Goal: Task Accomplishment & Management: Use online tool/utility

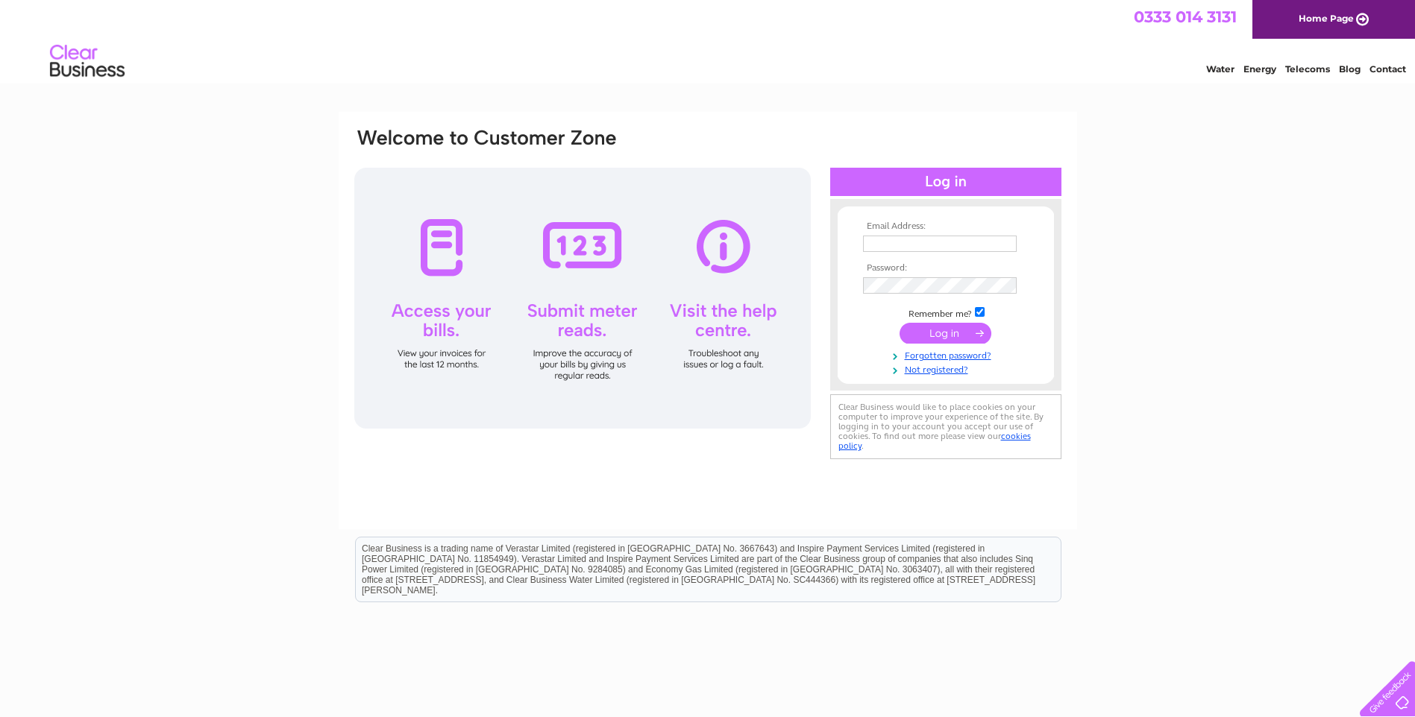
drag, startPoint x: 0, startPoint y: 0, endPoint x: 931, endPoint y: 242, distance: 962.4
click at [931, 242] on input "text" at bounding box center [940, 244] width 154 height 16
type input "lynette@highlandsmokedsalmon.co.uk"
click at [899, 324] on input "submit" at bounding box center [945, 334] width 92 height 21
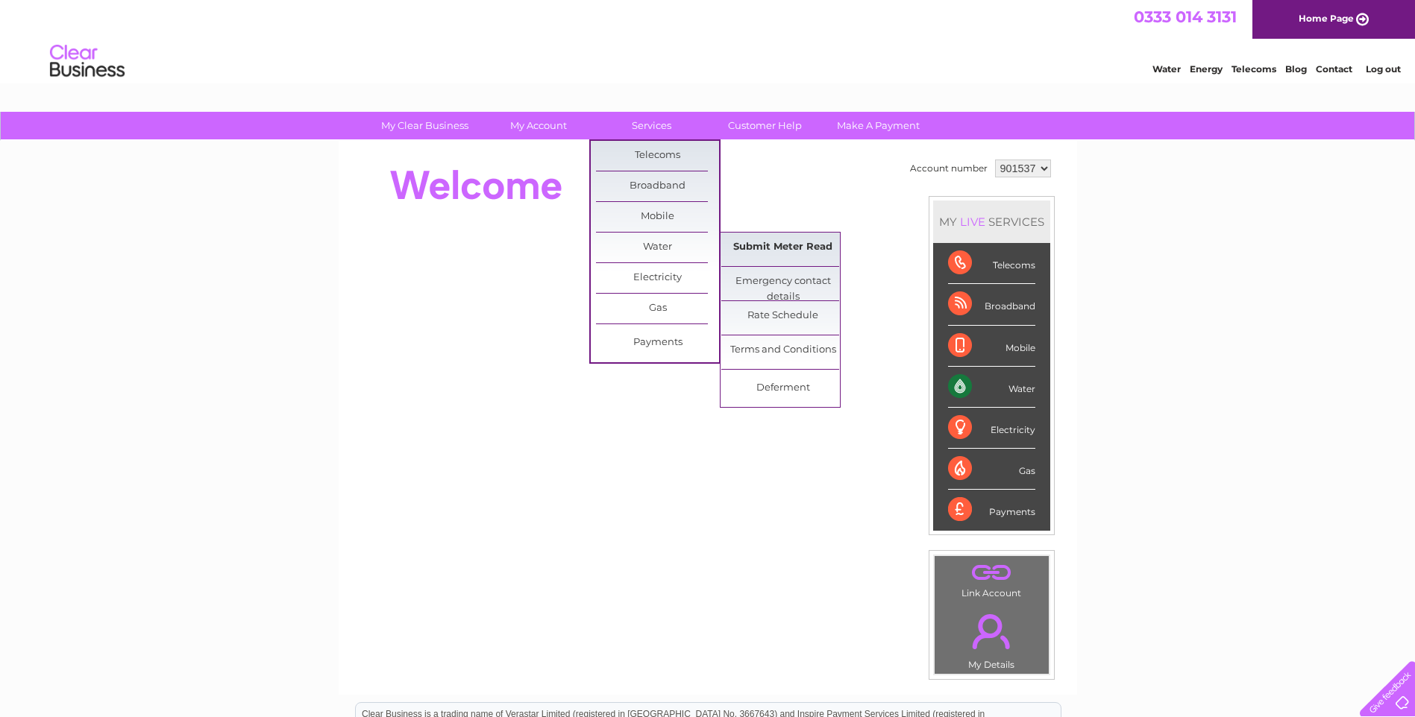
click at [763, 248] on link "Submit Meter Read" at bounding box center [782, 248] width 123 height 30
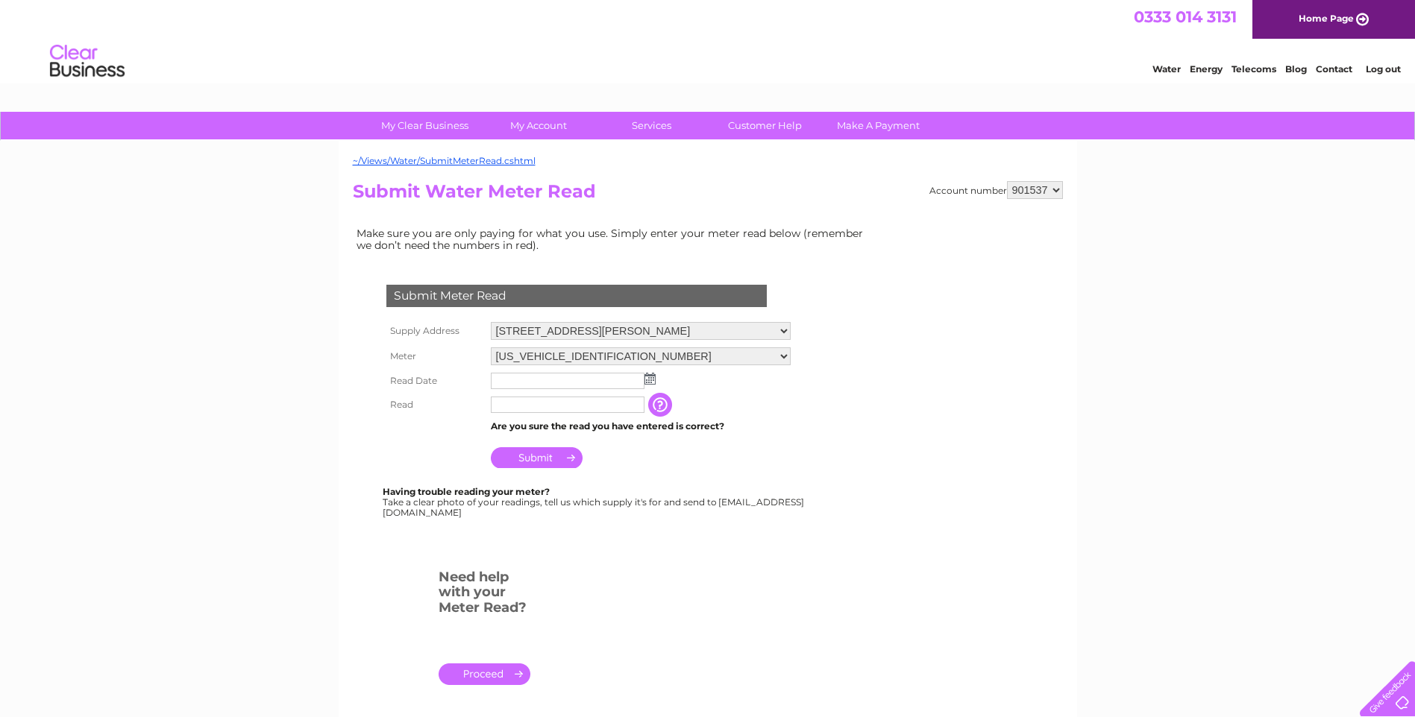
click at [652, 380] on img at bounding box center [649, 379] width 11 height 12
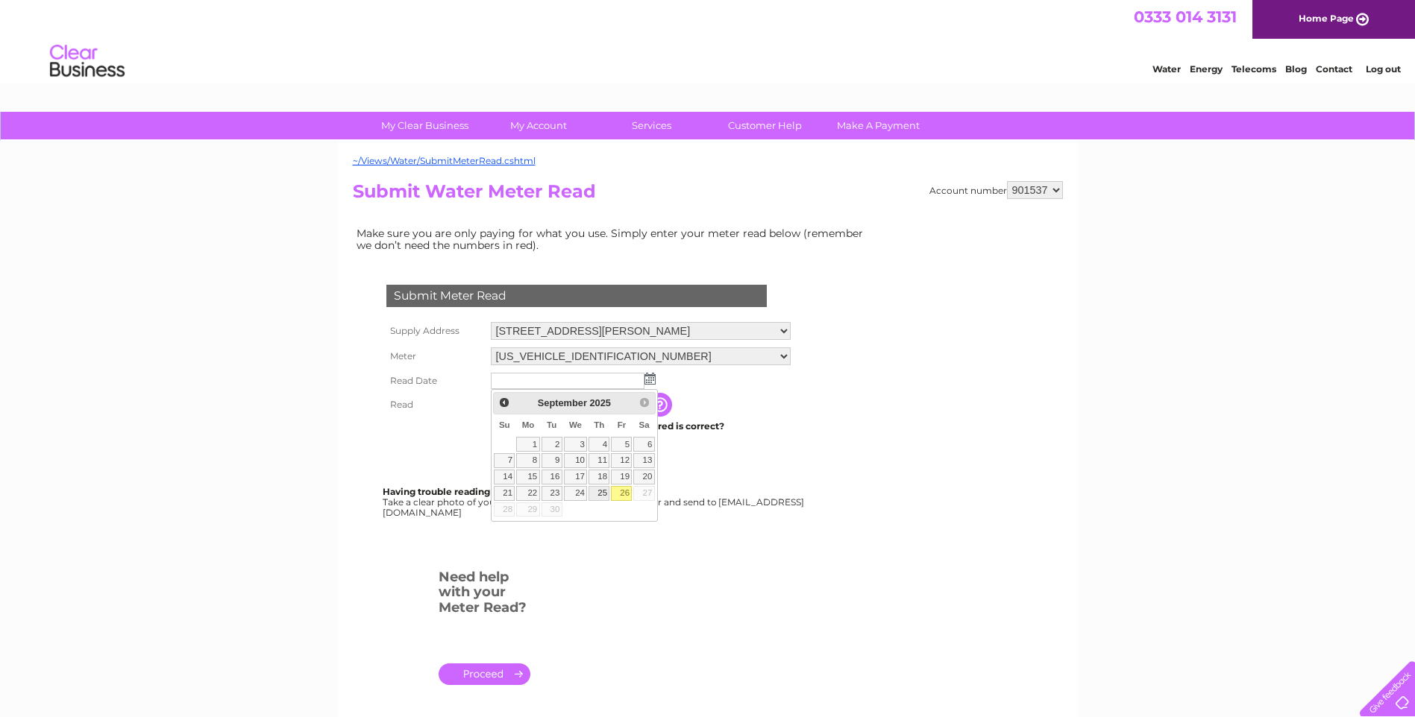
click at [603, 494] on link "25" at bounding box center [598, 493] width 21 height 15
type input "2025/09/25"
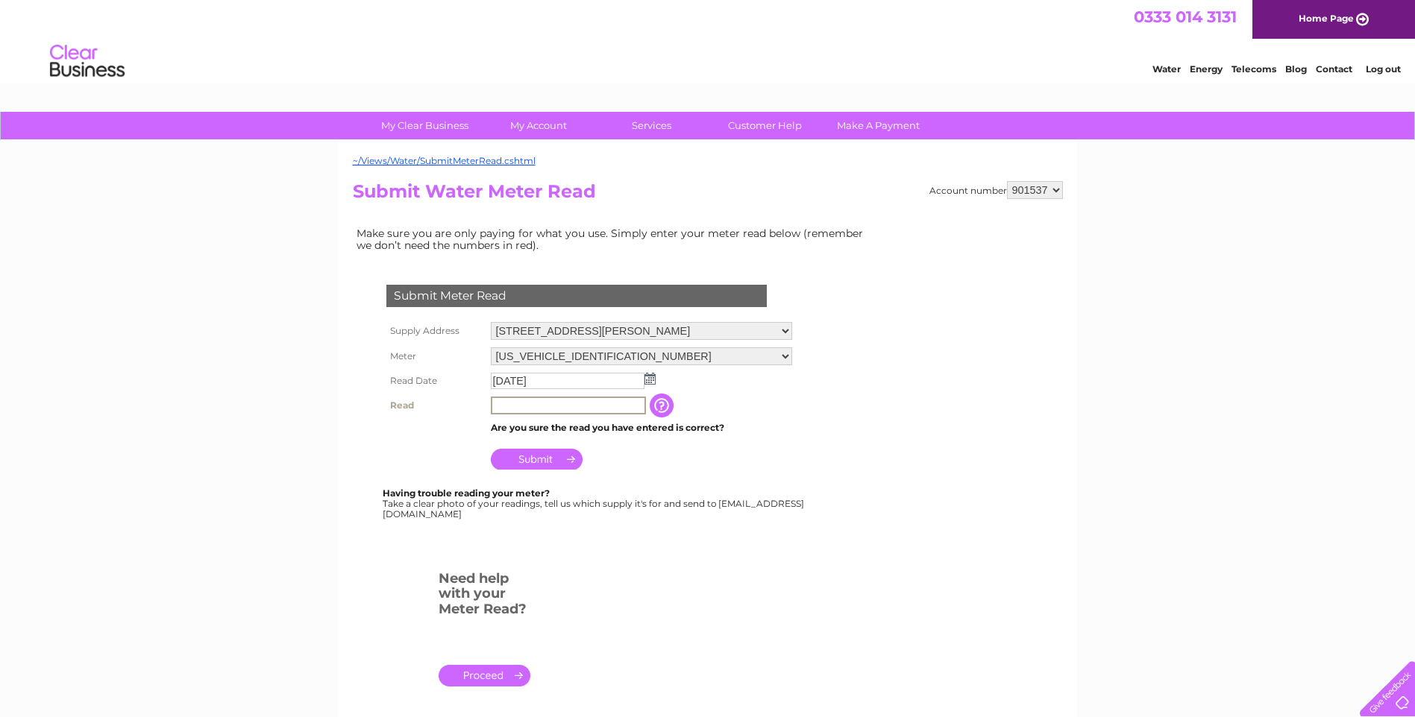
click at [561, 406] on input "text" at bounding box center [568, 406] width 155 height 18
type input "91622"
click at [542, 454] on input "Submit" at bounding box center [537, 457] width 92 height 21
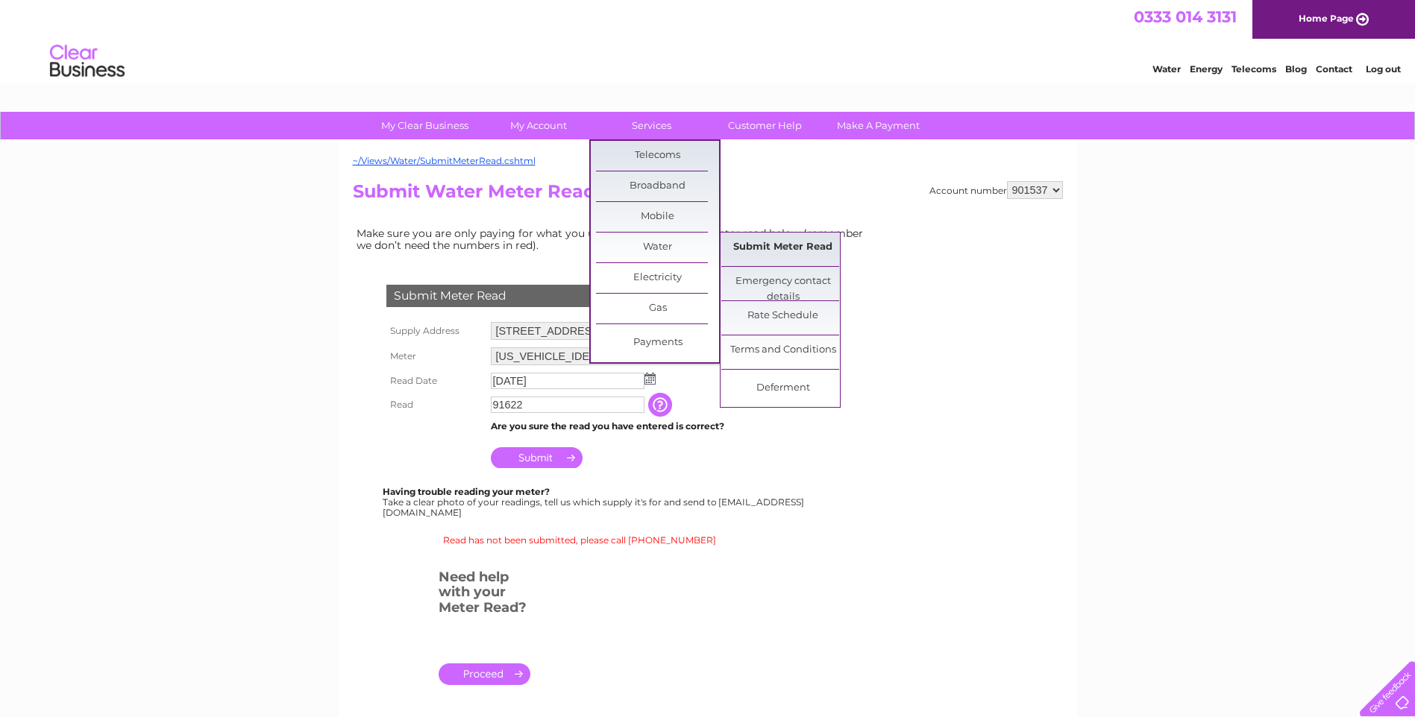
click at [753, 248] on link "Submit Meter Read" at bounding box center [782, 248] width 123 height 30
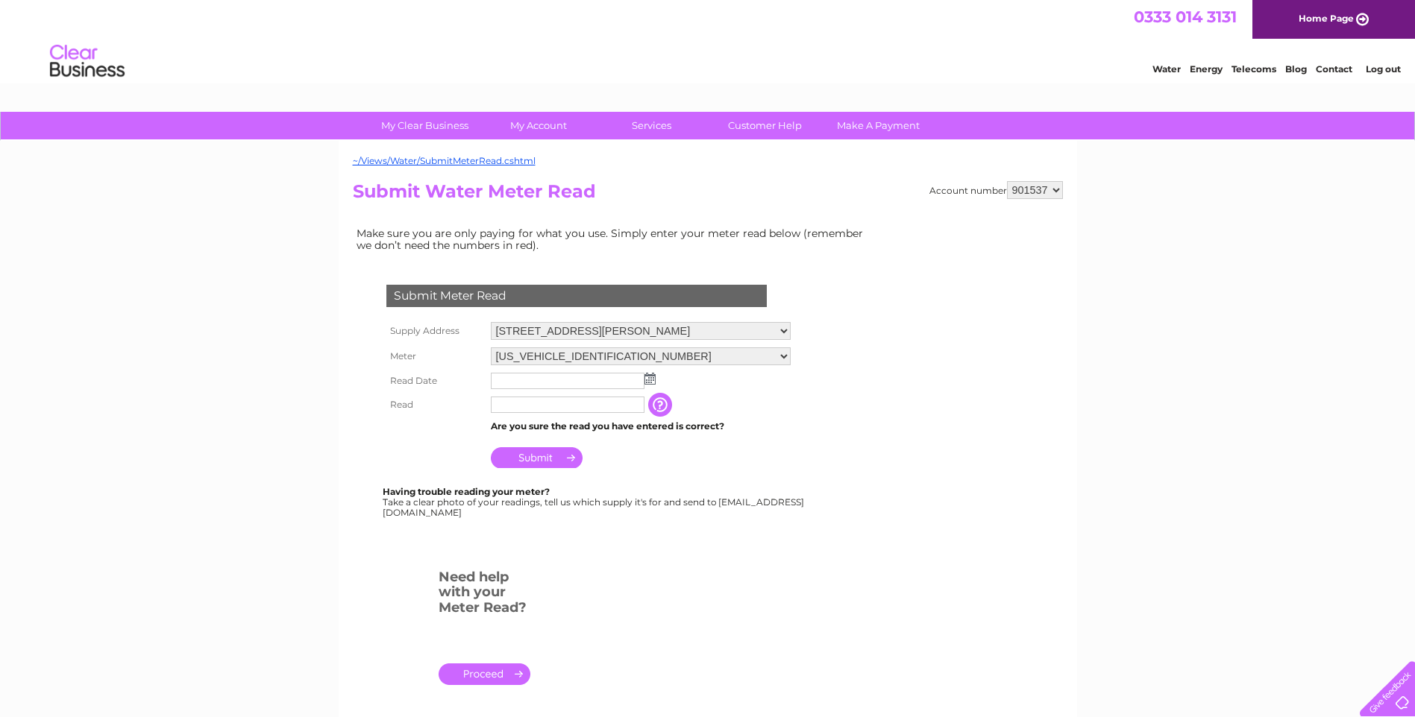
drag, startPoint x: 796, startPoint y: 356, endPoint x: 774, endPoint y: 364, distance: 23.1
click at [790, 356] on select "06ELSTER12M042606 06ELSTER16M120904" at bounding box center [641, 356] width 300 height 18
select select "382206"
click at [491, 347] on select "06ELSTER12M042606 06ELSTER16M120904" at bounding box center [641, 356] width 300 height 19
click at [651, 378] on img at bounding box center [649, 379] width 11 height 12
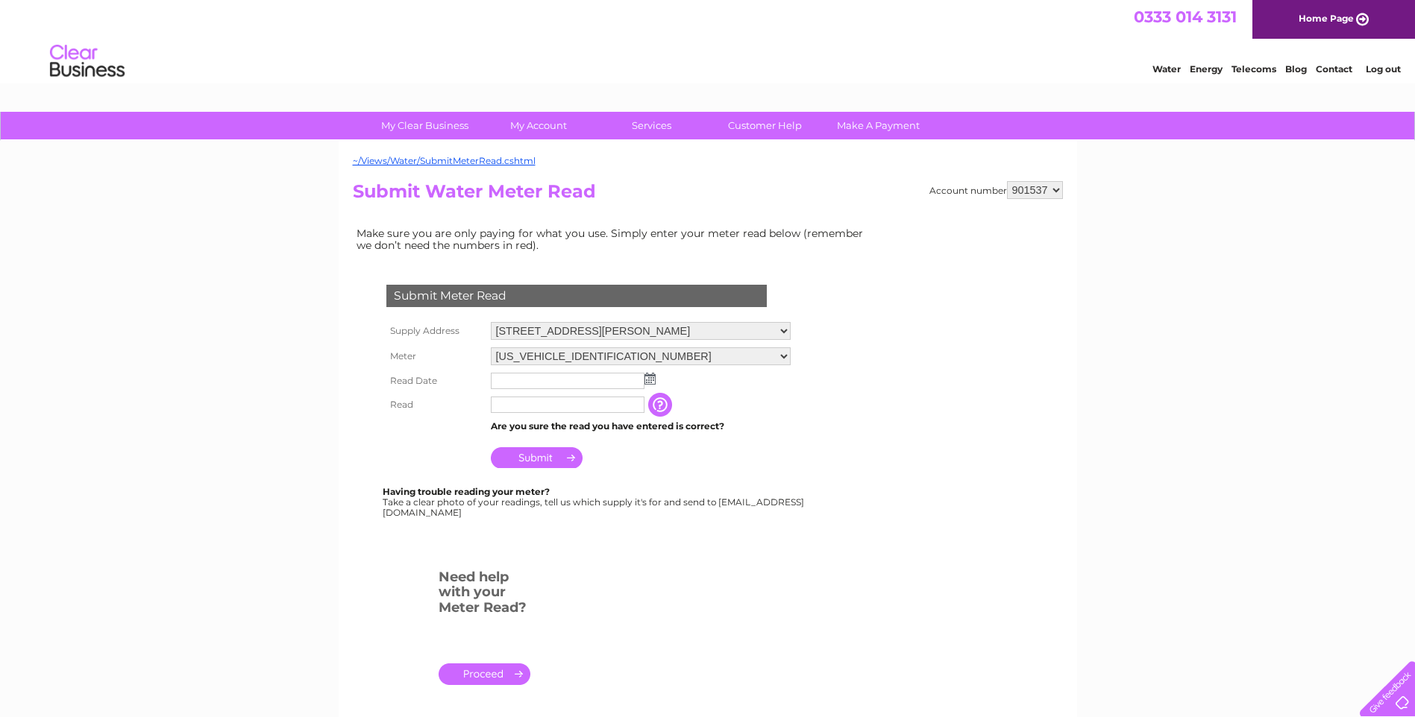
click at [649, 376] on img at bounding box center [649, 379] width 11 height 12
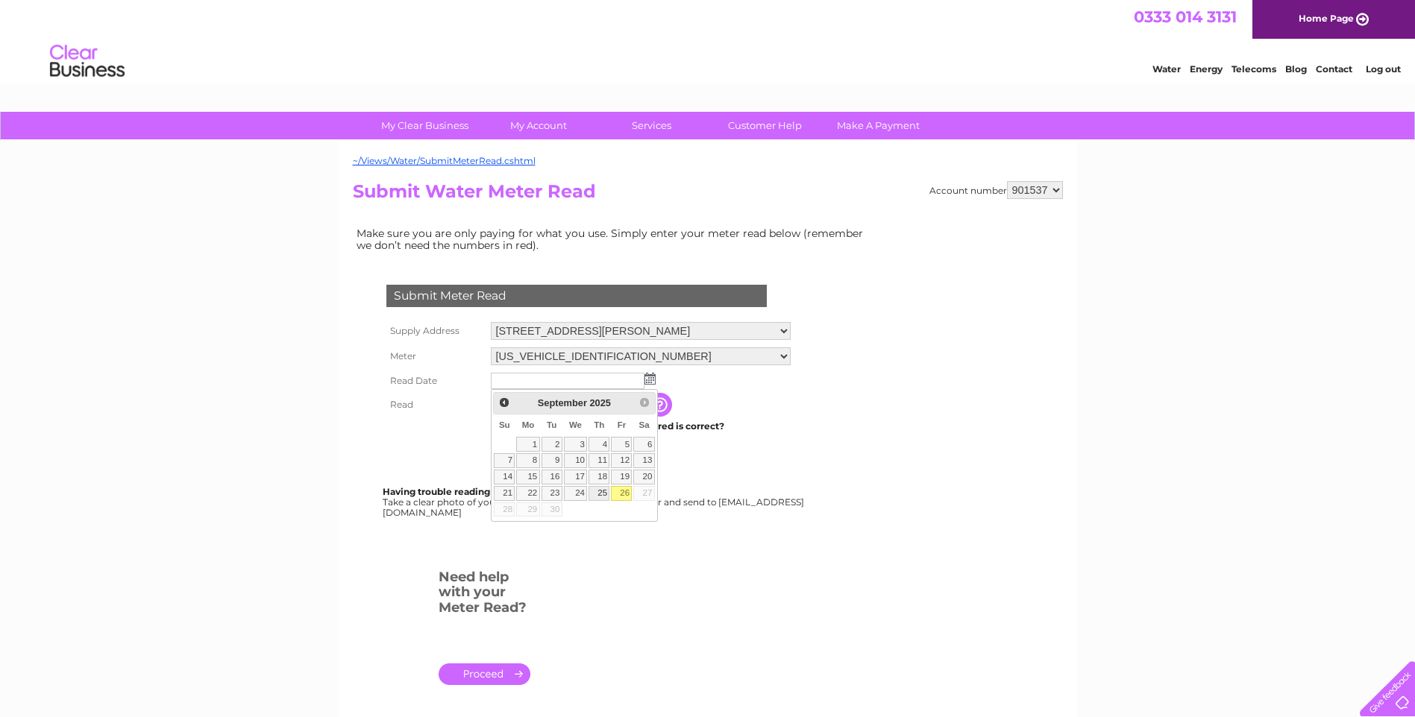
click at [600, 491] on link "25" at bounding box center [598, 493] width 21 height 15
type input "[DATE]"
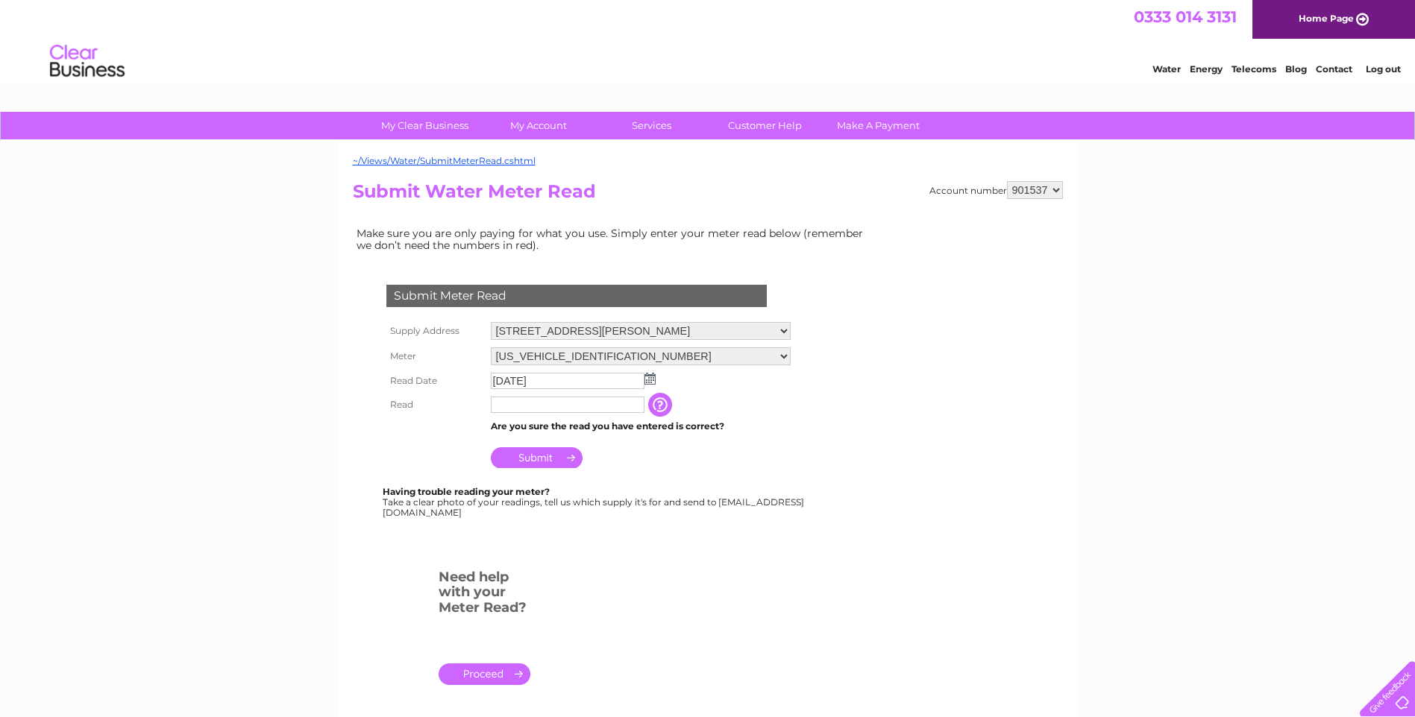
click at [556, 404] on input "text" at bounding box center [568, 405] width 154 height 16
type input "86613"
click at [542, 459] on input "Submit" at bounding box center [537, 457] width 92 height 21
click at [1379, 68] on link "Log out" at bounding box center [1382, 68] width 35 height 11
